Goal: Task Accomplishment & Management: Complete application form

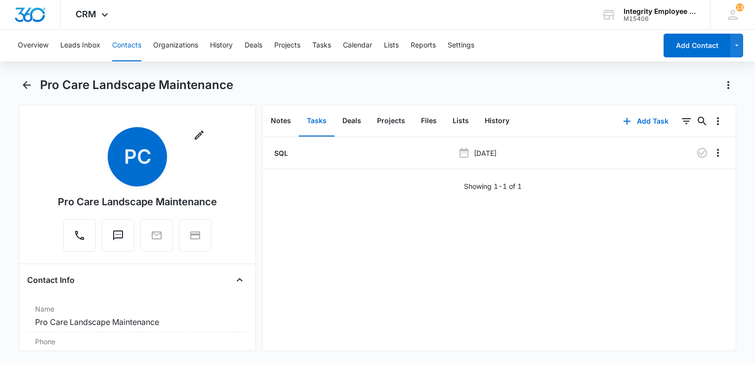
scroll to position [840, 0]
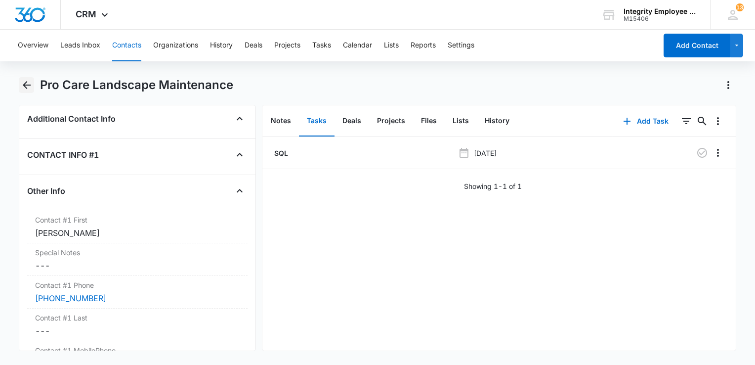
click at [28, 80] on icon "Back" at bounding box center [27, 85] width 12 height 12
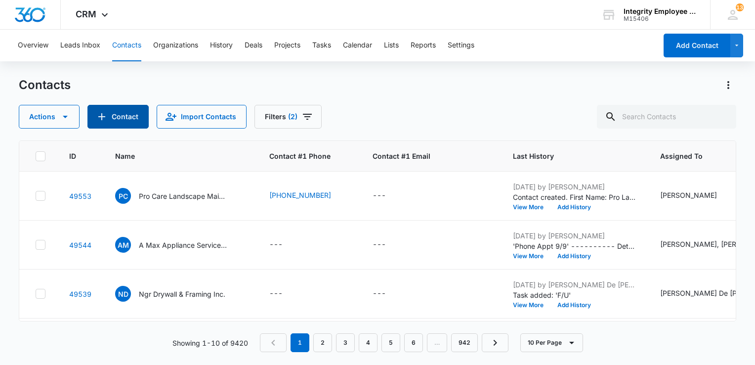
click at [128, 120] on button "Contact" at bounding box center [117, 117] width 61 height 24
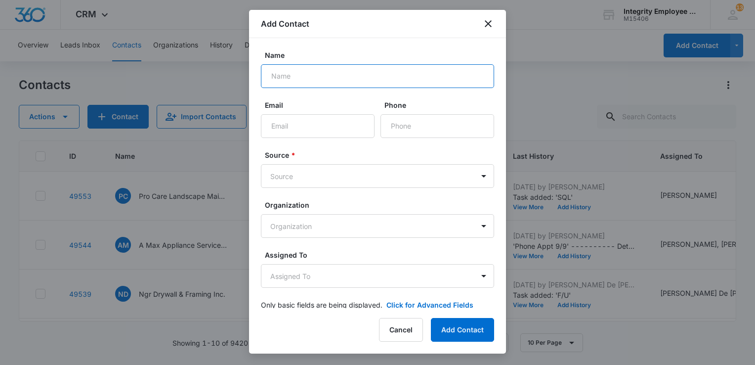
click at [296, 75] on input "Name" at bounding box center [377, 76] width 233 height 24
paste input "SUNTROPIC POOLS LLC"
type input "SUNTROPIC POOLS LLC"
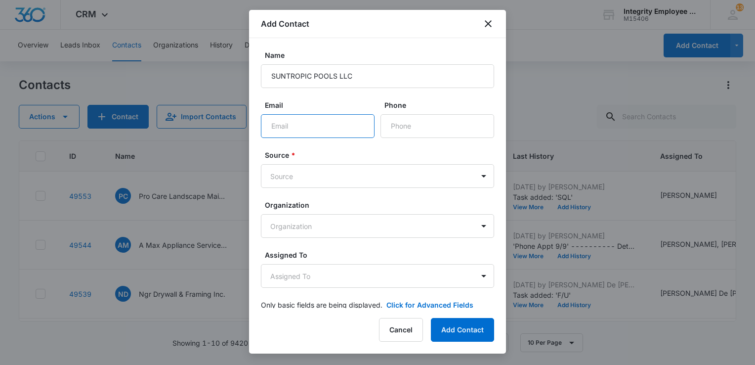
click at [279, 131] on input "Email" at bounding box center [318, 126] width 114 height 24
type input "[EMAIL_ADDRESS][DOMAIN_NAME]`"
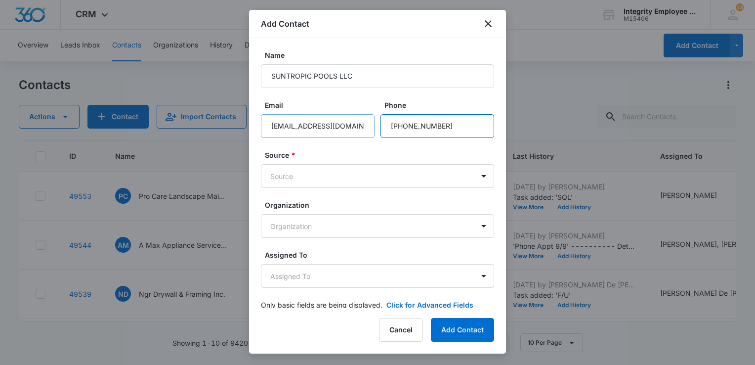
type input "[PHONE_NUMBER]"
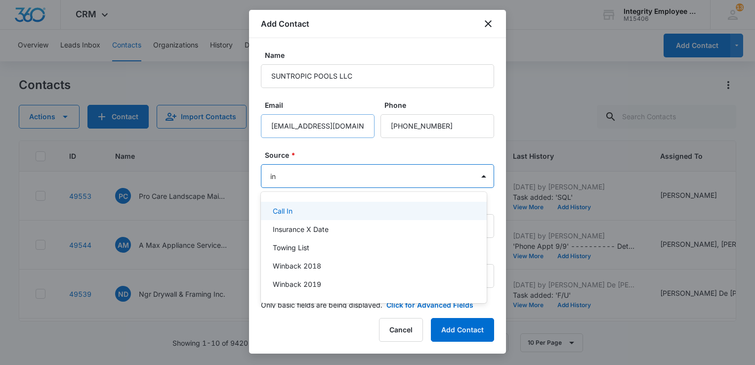
type input "ins"
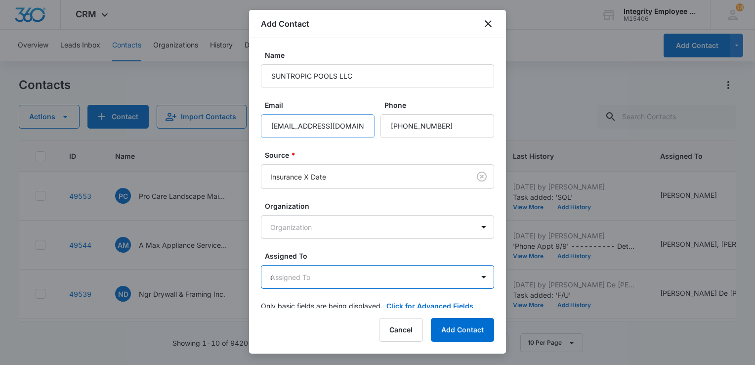
type input "dan"
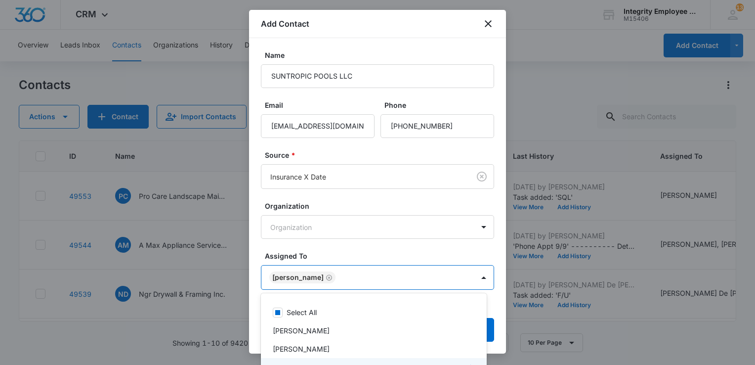
click at [403, 250] on div at bounding box center [377, 182] width 755 height 365
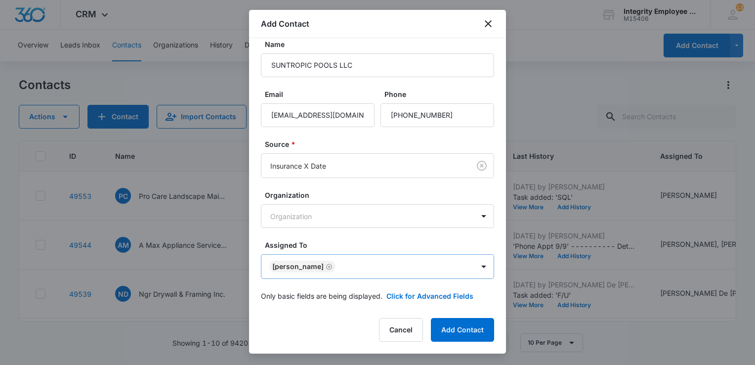
scroll to position [15, 0]
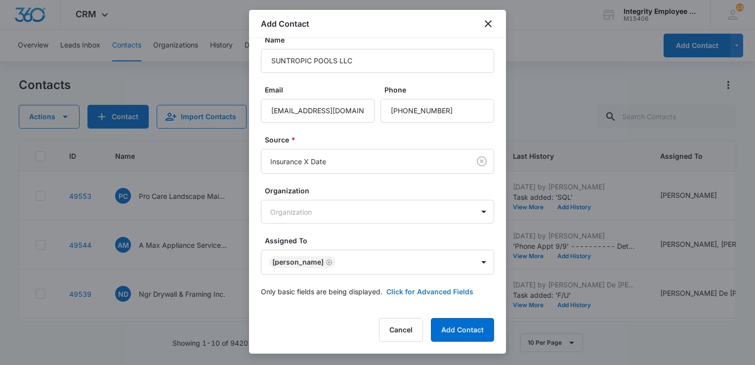
click at [411, 293] on button "Click for Advanced Fields" at bounding box center [429, 291] width 87 height 10
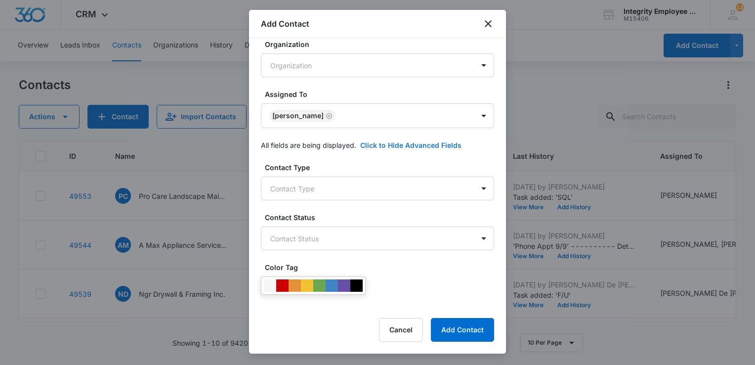
scroll to position [164, 0]
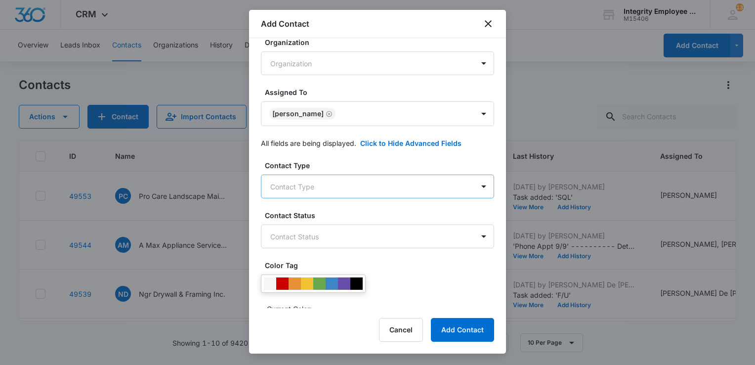
click at [341, 188] on body "CRM Apps Reputation Websites Forms CRM Email Social Shop Payments POS Content A…" at bounding box center [377, 182] width 755 height 365
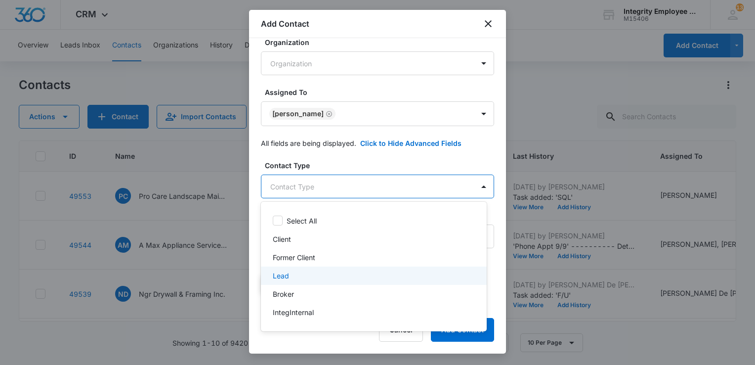
click at [303, 274] on div "Lead" at bounding box center [373, 275] width 200 height 10
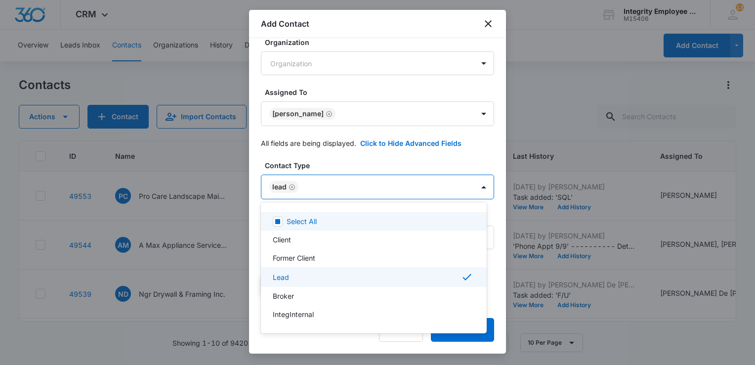
click at [352, 158] on div at bounding box center [377, 182] width 755 height 365
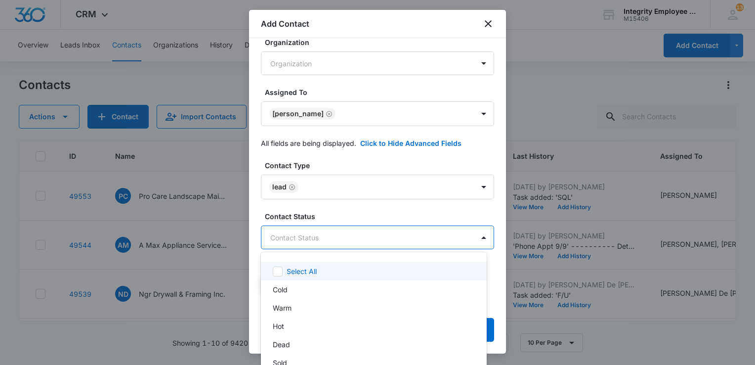
click at [313, 243] on body "CRM Apps Reputation Websites Forms CRM Email Social Shop Payments POS Content A…" at bounding box center [377, 182] width 755 height 365
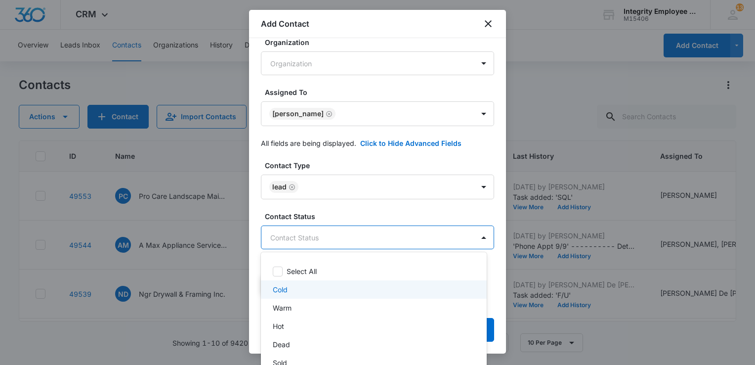
click at [291, 288] on div "Cold" at bounding box center [373, 289] width 200 height 10
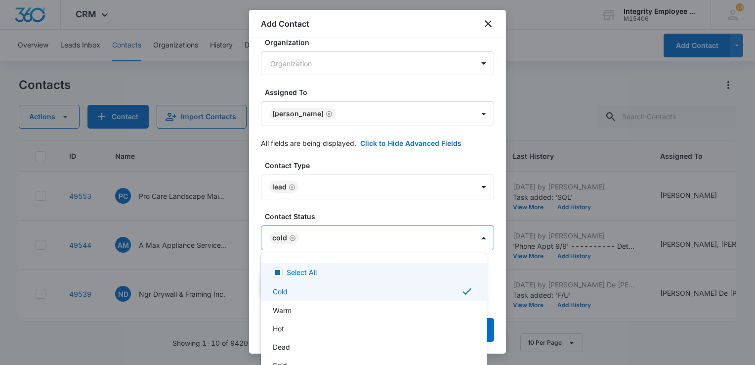
click at [345, 210] on div at bounding box center [377, 182] width 755 height 365
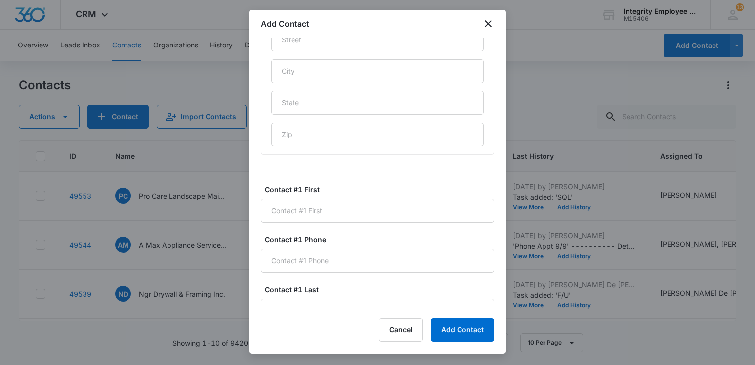
scroll to position [559, 0]
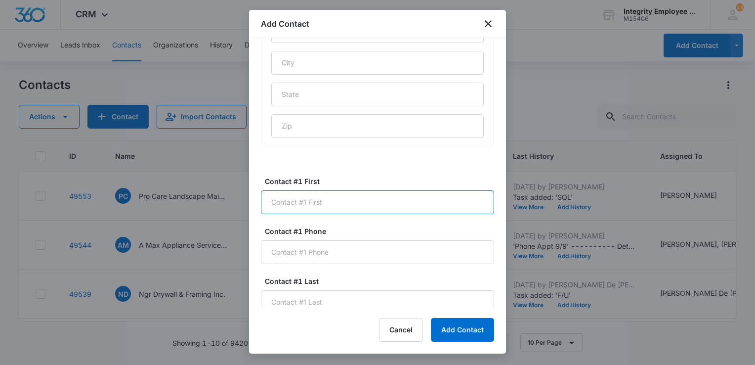
click at [361, 203] on input "Contact #1 First" at bounding box center [377, 202] width 233 height 24
click at [338, 199] on input "[PERSON_NAME]" at bounding box center [377, 202] width 233 height 24
click at [338, 200] on input "[PERSON_NAME]" at bounding box center [377, 202] width 233 height 24
type input "[PERSON_NAME]"
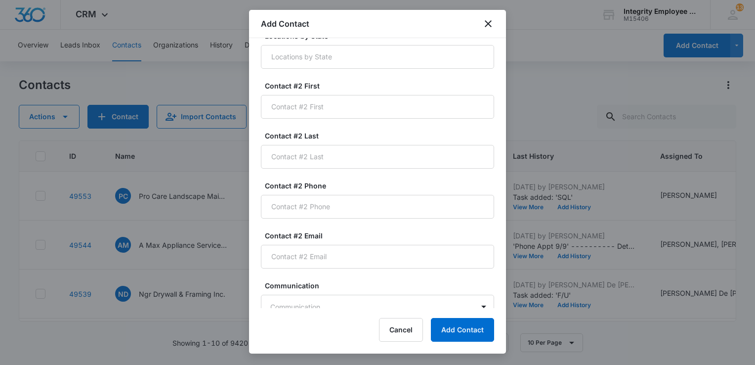
scroll to position [1053, 0]
type input "[PHONE_NUMBER]"
click at [458, 333] on button "Add Contact" at bounding box center [462, 330] width 63 height 24
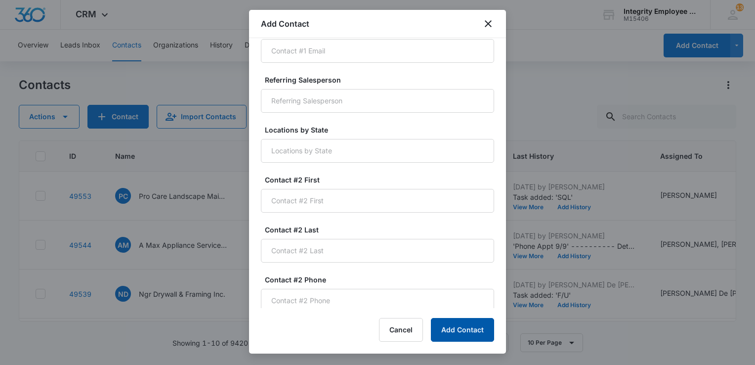
scroll to position [870, 0]
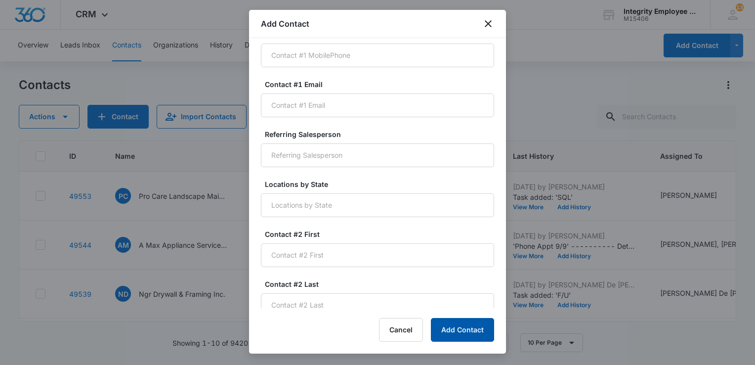
click at [451, 331] on button "Add Contact" at bounding box center [462, 330] width 63 height 24
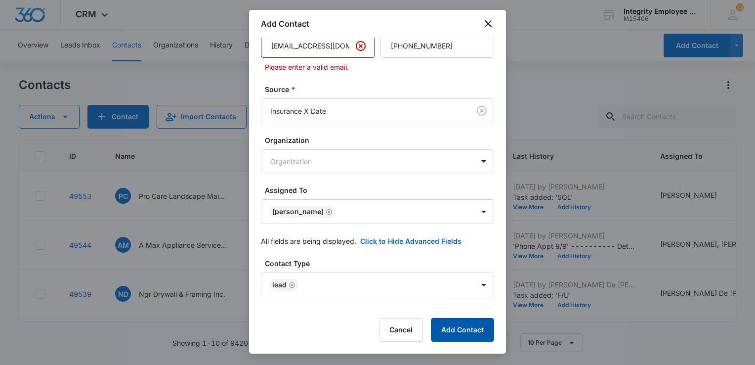
scroll to position [0, 0]
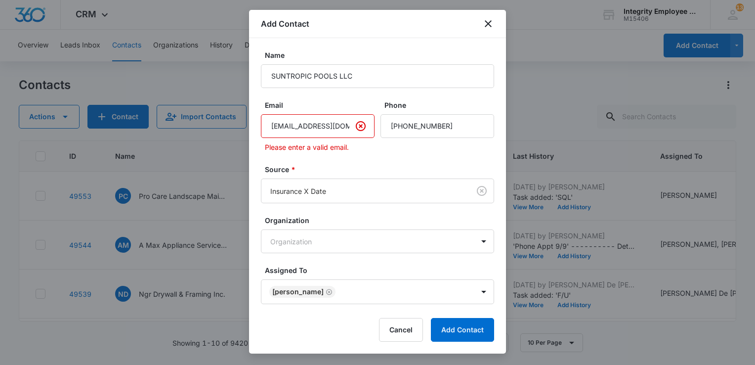
click at [328, 128] on input "[EMAIL_ADDRESS][DOMAIN_NAME]`" at bounding box center [318, 126] width 114 height 24
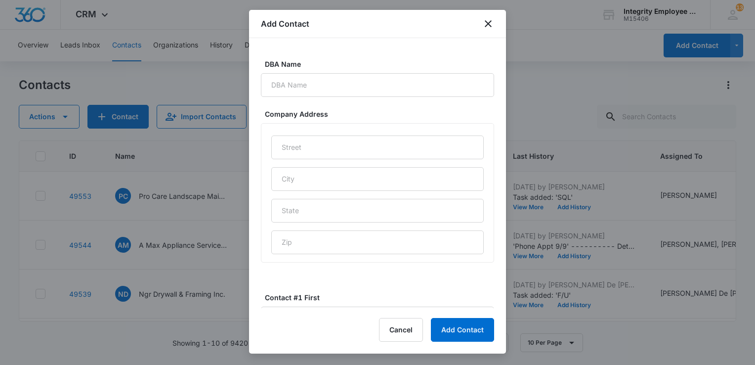
scroll to position [593, 0]
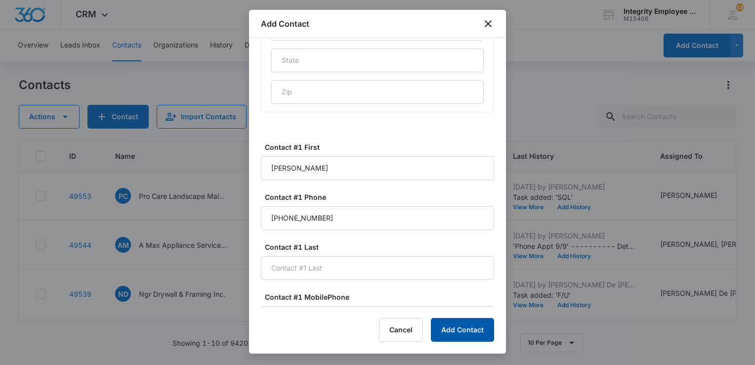
type input "[EMAIL_ADDRESS][DOMAIN_NAME]"
click at [470, 327] on button "Add Contact" at bounding box center [462, 330] width 63 height 24
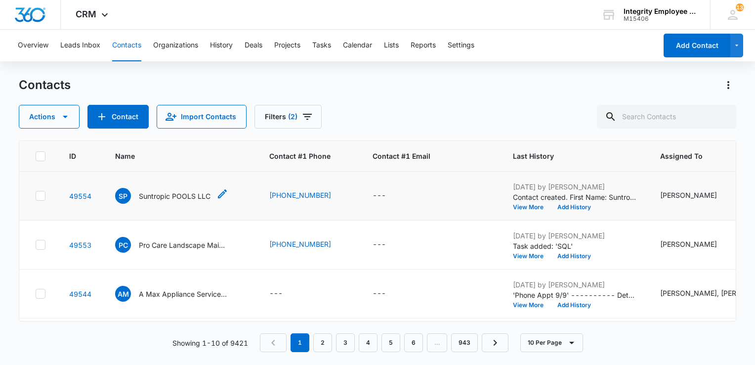
click at [175, 195] on p "Suntropic POOLS LLC" at bounding box center [175, 196] width 72 height 10
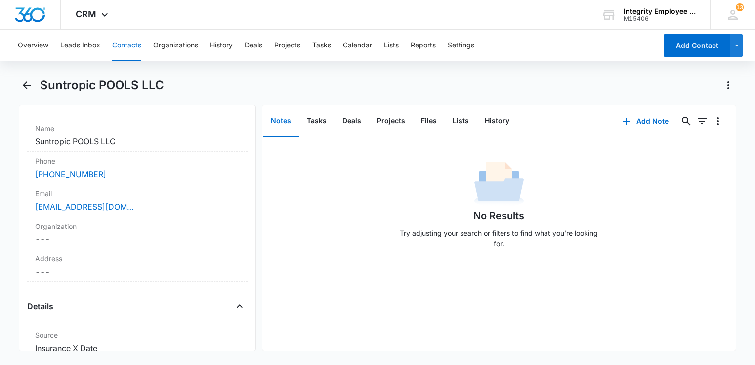
scroll to position [198, 0]
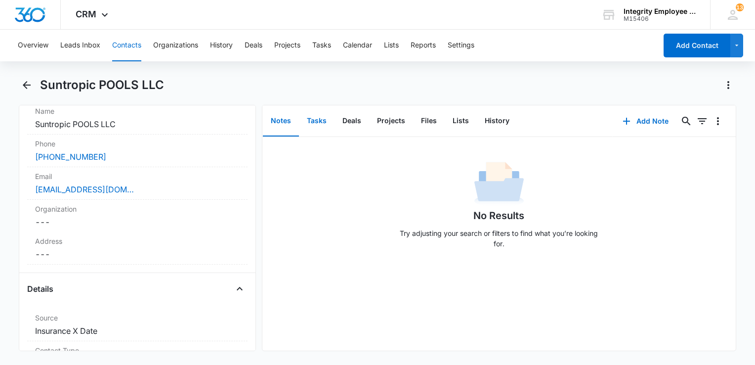
click at [312, 120] on button "Tasks" at bounding box center [317, 121] width 36 height 31
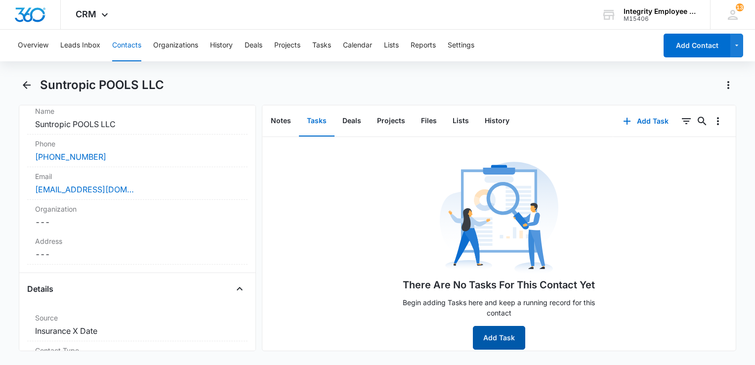
scroll to position [198, 0]
click at [24, 84] on icon "Back" at bounding box center [27, 85] width 8 height 8
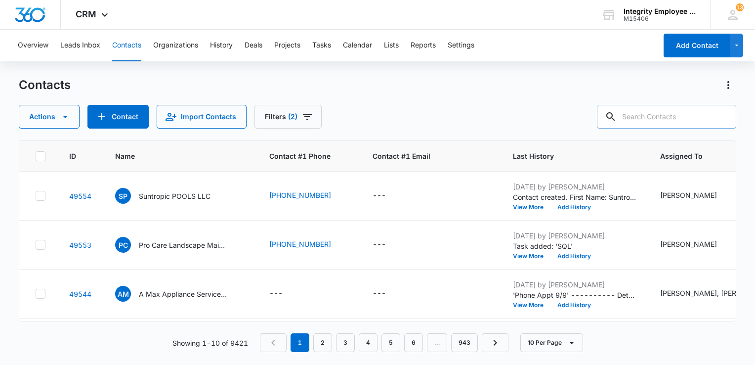
click at [662, 115] on input "text" at bounding box center [666, 117] width 139 height 24
type input "Candy Coated"
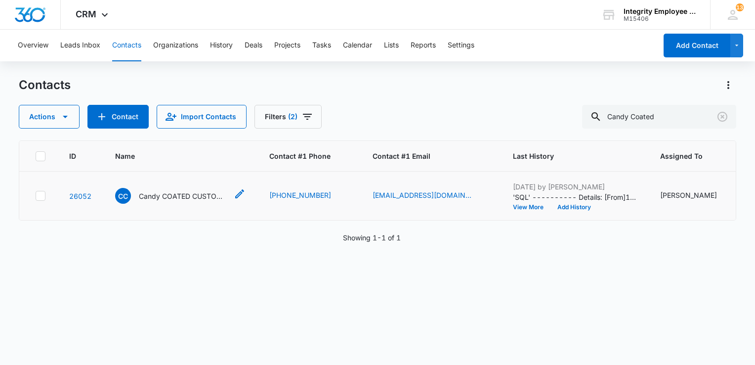
click at [188, 197] on p "Candy COATED CUSTOMS LLC" at bounding box center [183, 196] width 89 height 10
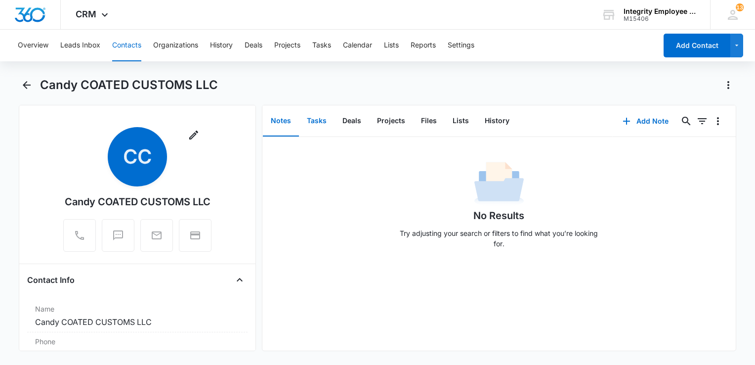
click at [312, 122] on button "Tasks" at bounding box center [317, 121] width 36 height 31
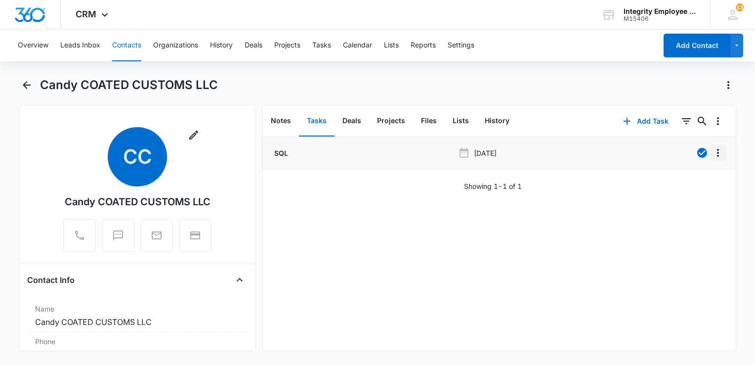
click at [712, 151] on icon "Overflow Menu" at bounding box center [718, 153] width 12 height 12
click at [680, 179] on div "Edit" at bounding box center [683, 180] width 21 height 7
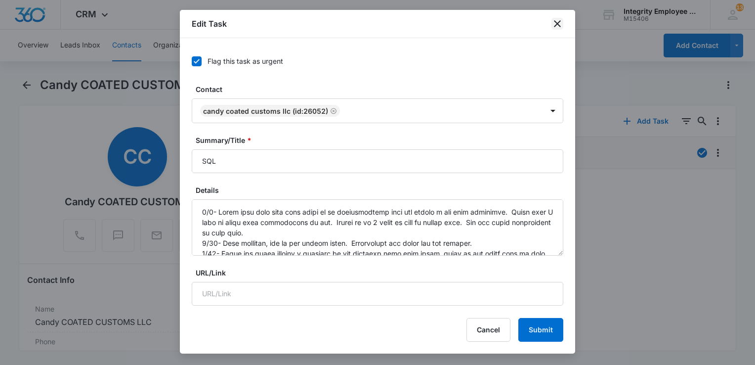
click at [559, 24] on icon "close" at bounding box center [557, 24] width 12 height 12
